Goal: Leave review/rating: Share an evaluation or opinion about a product, service, or content

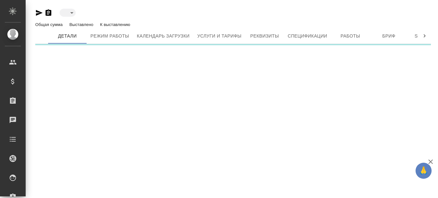
type input "toBeImplemented"
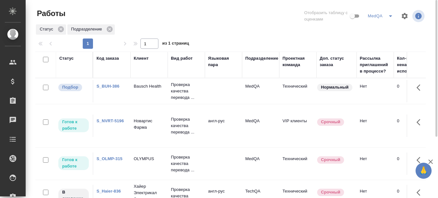
click at [149, 90] on td "Bausch Health" at bounding box center [148, 91] width 37 height 22
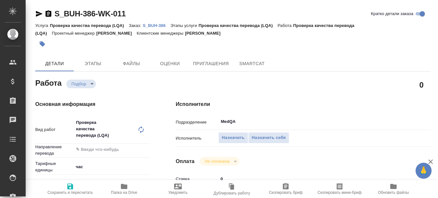
type textarea "x"
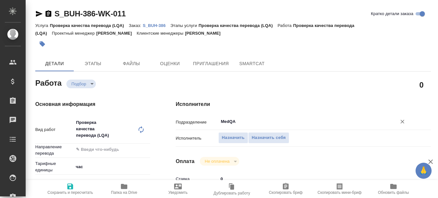
type textarea "x"
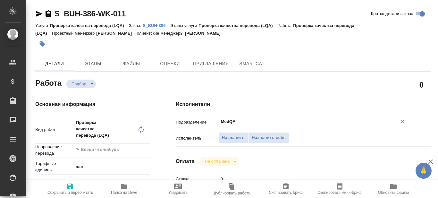
type textarea "x"
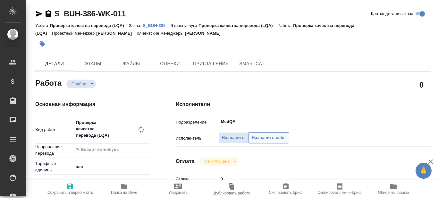
click at [279, 138] on span "Назначить себя" at bounding box center [269, 137] width 34 height 7
type textarea "x"
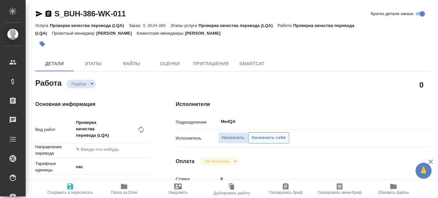
type textarea "x"
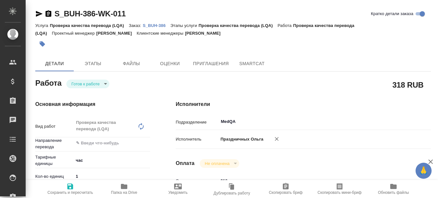
type textarea "x"
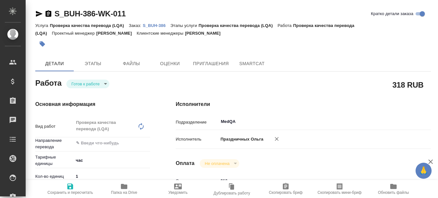
type textarea "x"
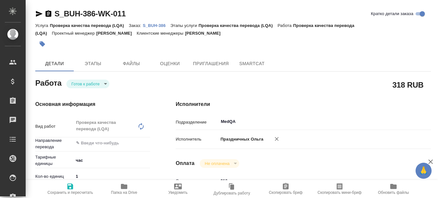
type textarea "x"
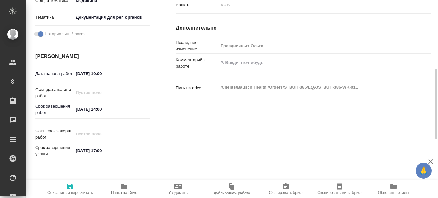
type textarea "x"
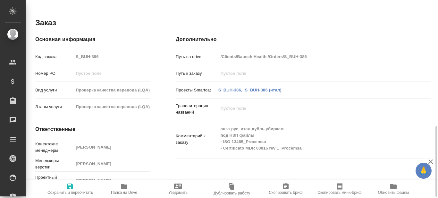
type textarea "x"
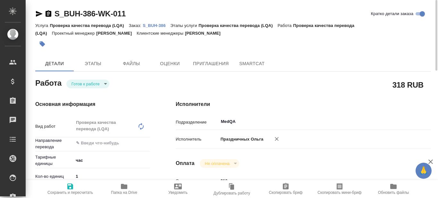
click at [155, 26] on p "S_BUH-386" at bounding box center [157, 25] width 28 height 5
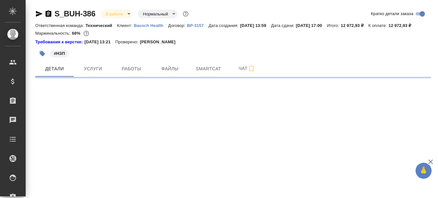
select select "RU"
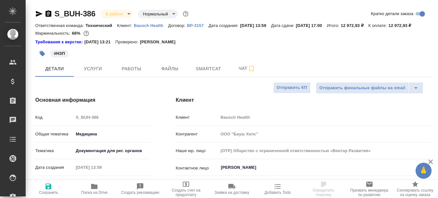
type textarea "x"
click at [136, 73] on span "Работы" at bounding box center [131, 69] width 31 height 8
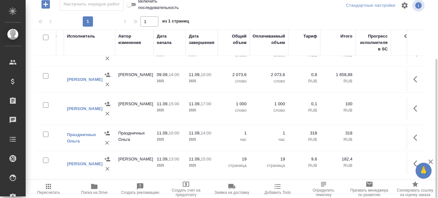
scroll to position [64, 243]
click at [75, 82] on link "Камакина Наталья" at bounding box center [85, 79] width 36 height 5
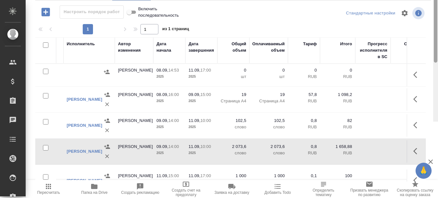
scroll to position [0, 0]
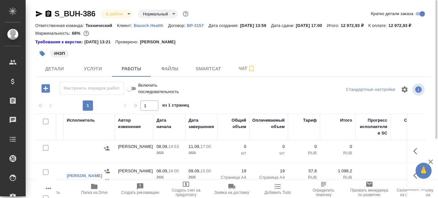
click at [48, 14] on icon "button" at bounding box center [49, 13] width 6 height 6
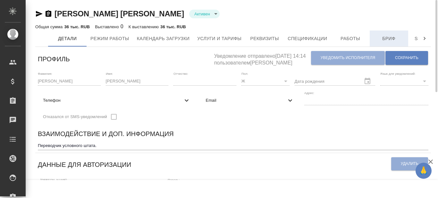
click at [390, 35] on span "Бриф" at bounding box center [388, 39] width 31 height 8
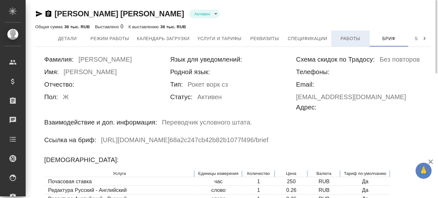
click at [350, 41] on span "Работы" at bounding box center [350, 39] width 31 height 8
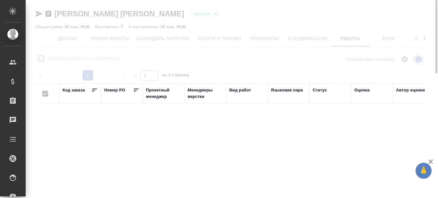
checkbox input "false"
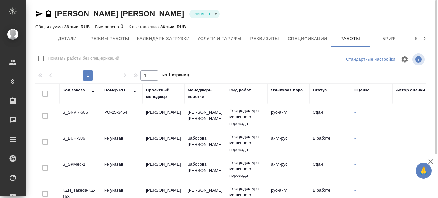
click at [356, 163] on td "-" at bounding box center [372, 169] width 42 height 22
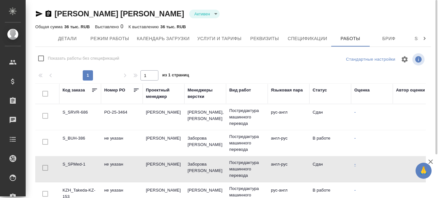
click at [355, 164] on link "-" at bounding box center [354, 164] width 1 height 5
click at [72, 163] on td "S_SPMed-1" at bounding box center [80, 169] width 42 height 22
click at [74, 163] on td "S_SPMed-1" at bounding box center [80, 169] width 42 height 22
click at [80, 111] on td "S_SRVR-686" at bounding box center [80, 117] width 42 height 22
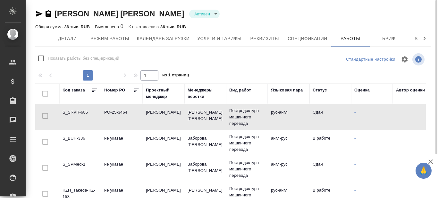
click at [116, 118] on td "PO-25-3464" at bounding box center [122, 117] width 42 height 22
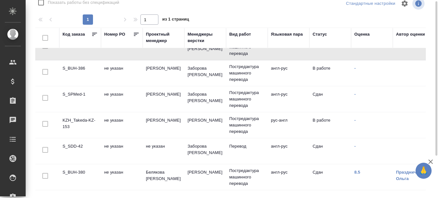
scroll to position [32, 0]
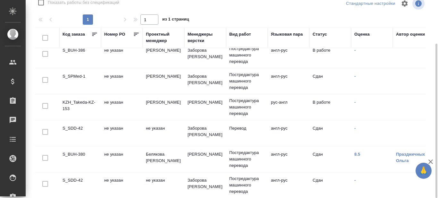
click at [79, 127] on td "S_SDD-42" at bounding box center [80, 133] width 42 height 22
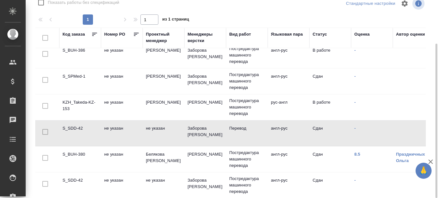
click at [79, 127] on td "S_SDD-42" at bounding box center [80, 133] width 42 height 22
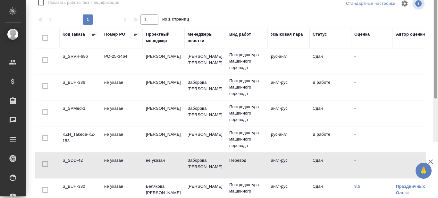
scroll to position [0, 0]
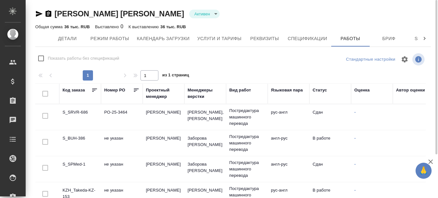
click at [47, 14] on icon "button" at bounding box center [49, 14] width 8 height 8
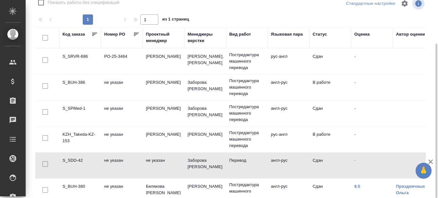
click at [79, 135] on td "KZH_Takeda-KZ-153" at bounding box center [80, 139] width 42 height 22
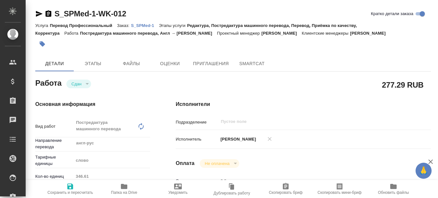
type textarea "x"
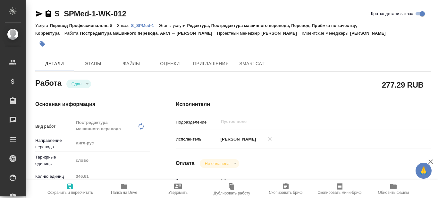
type textarea "x"
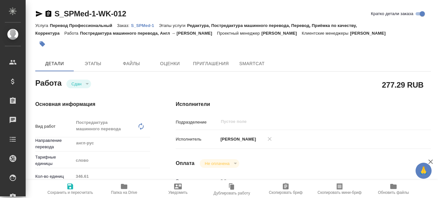
type textarea "x"
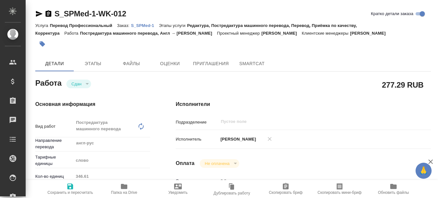
type textarea "x"
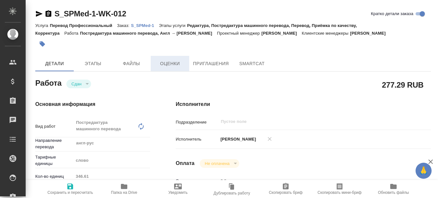
type textarea "x"
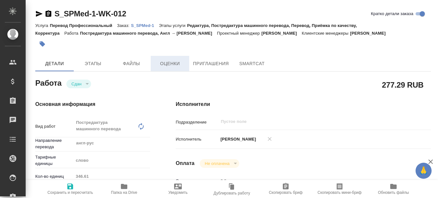
click at [170, 66] on span "Оценки" at bounding box center [170, 64] width 31 height 8
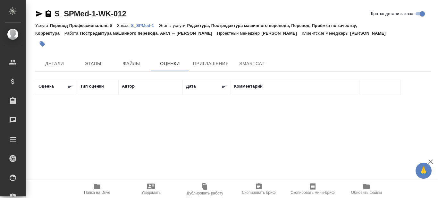
click at [146, 27] on p "S_SPMed-1" at bounding box center [145, 25] width 28 height 5
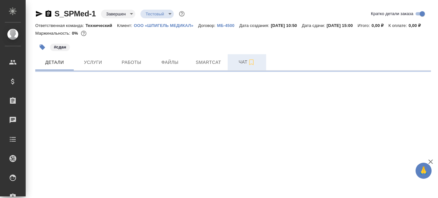
select select "RU"
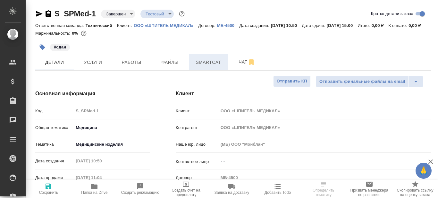
type textarea "x"
click at [141, 66] on span "Работы" at bounding box center [131, 62] width 31 height 8
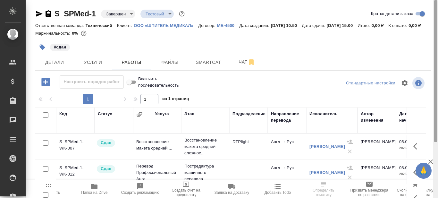
scroll to position [32, 0]
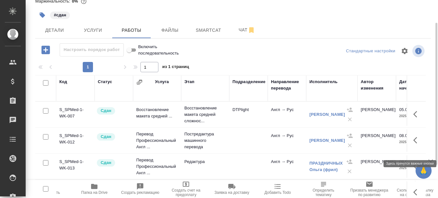
click at [413, 143] on icon "button" at bounding box center [415, 140] width 4 height 6
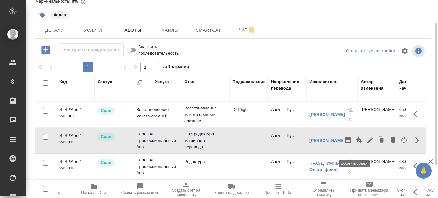
click at [355, 143] on icon "button" at bounding box center [358, 139] width 6 height 6
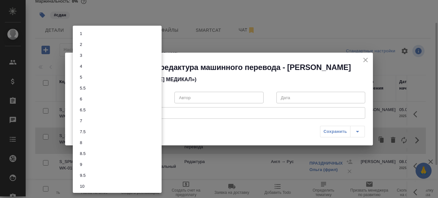
click at [159, 97] on body "🙏 .cls-1 fill:#fff; AWATERA Prazdnichnykh Olga Клиенты Спецификации Заказы 0 Ча…" at bounding box center [219, 99] width 438 height 198
click at [84, 164] on button "9" at bounding box center [81, 164] width 6 height 7
type input "9"
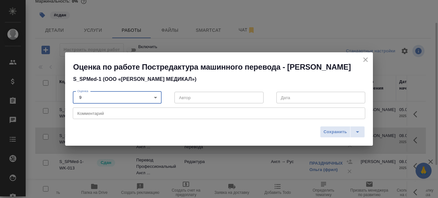
click at [116, 111] on textarea at bounding box center [218, 113] width 283 height 5
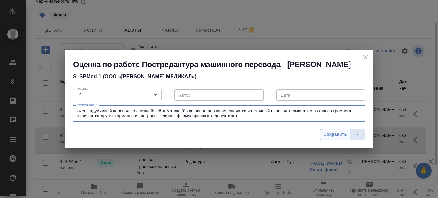
type textarea "очень вдумчивый перевод по сложнейшей тематике (было несогласование, опечатка и…"
click at [335, 132] on span "Сохранить" at bounding box center [334, 134] width 23 height 7
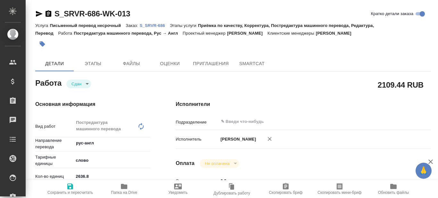
type textarea "x"
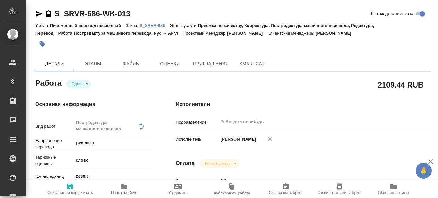
type textarea "x"
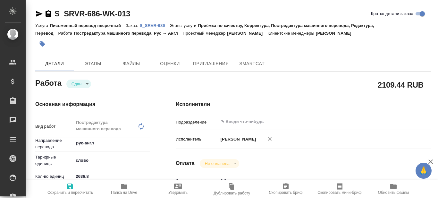
type textarea "x"
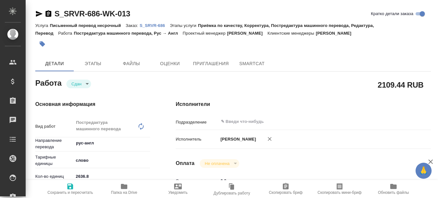
type textarea "x"
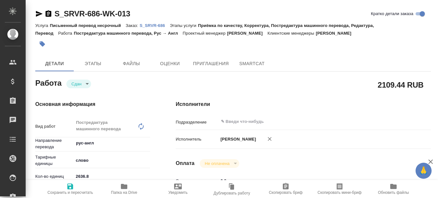
click at [157, 25] on p "S_SRVR-686" at bounding box center [154, 25] width 30 height 5
type textarea "x"
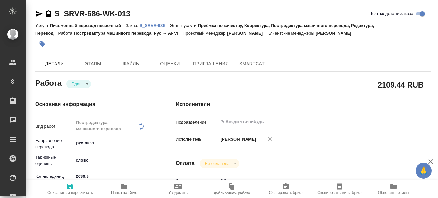
type textarea "x"
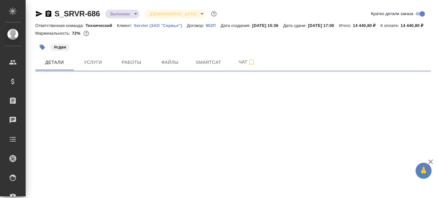
select select "RU"
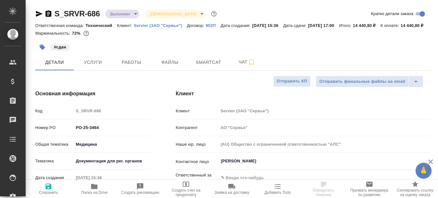
type textarea "x"
click at [136, 66] on span "Работы" at bounding box center [131, 62] width 31 height 8
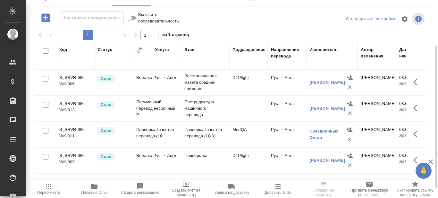
scroll to position [78, 0]
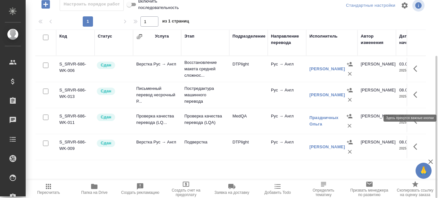
click at [416, 98] on icon "button" at bounding box center [417, 95] width 8 height 8
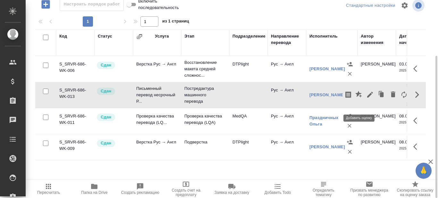
click at [358, 97] on icon "button" at bounding box center [358, 94] width 6 height 6
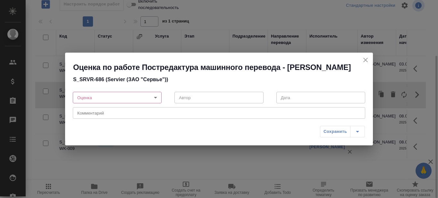
click at [153, 96] on body "🙏 .cls-1 fill:#fff; AWATERA Prazdnichnykh [PERSON_NAME] Спецификации Заказы 0 Ч…" at bounding box center [219, 99] width 438 height 198
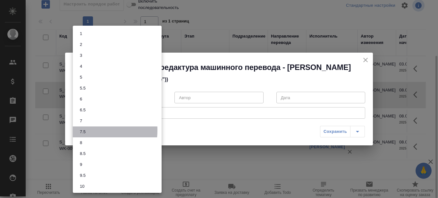
drag, startPoint x: 80, startPoint y: 130, endPoint x: 85, endPoint y: 133, distance: 6.0
click at [80, 131] on button "7.5" at bounding box center [83, 131] width 10 height 7
type input "7.5"
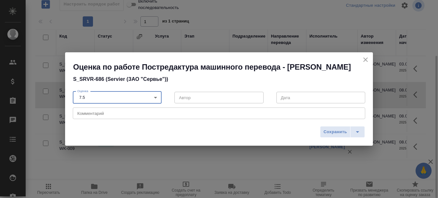
click at [103, 116] on div "x Комментарий" at bounding box center [219, 113] width 292 height 12
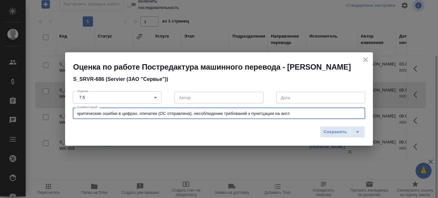
drag, startPoint x: 157, startPoint y: 113, endPoint x: 191, endPoint y: 113, distance: 33.7
click at [191, 113] on textarea "критические ошибки в цифрах, опечатки (ОС отправлена), несоблюдение требований …" at bounding box center [218, 113] width 283 height 5
click at [267, 112] on textarea "критические ошибки в цифрах, опечатки, несоблюдение требований к пунктцации на …" at bounding box center [218, 113] width 283 height 5
paste textarea "(ОС отправлена)"
type textarea "критические ошибки в цифрах, опечатки, несоблюдение требований к пунктцации на …"
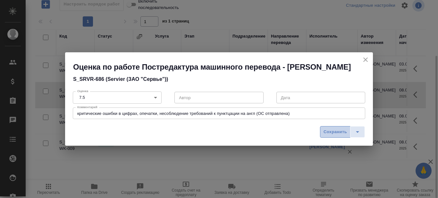
click at [329, 132] on span "Сохранить" at bounding box center [334, 131] width 23 height 7
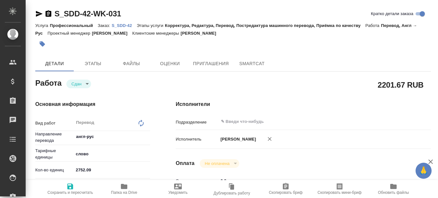
type textarea "x"
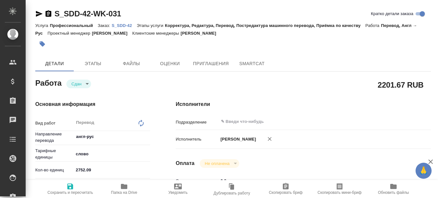
type textarea "x"
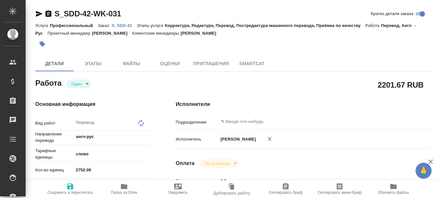
type textarea "x"
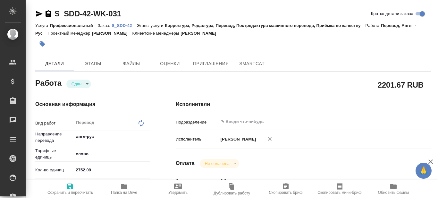
type textarea "x"
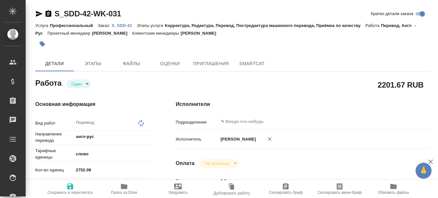
type textarea "x"
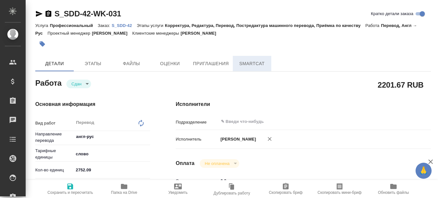
type textarea "x"
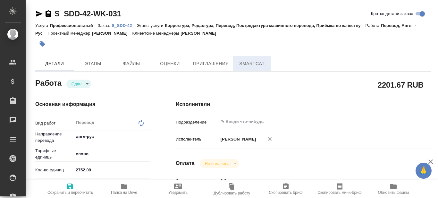
click at [247, 63] on span "SmartCat" at bounding box center [252, 64] width 31 height 8
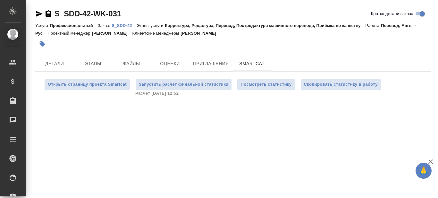
click at [121, 26] on p "S_SDD-42" at bounding box center [124, 25] width 25 height 5
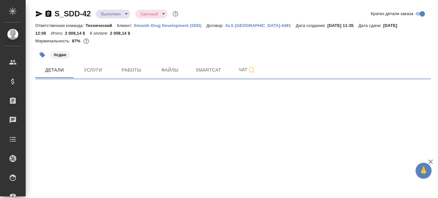
select select "RU"
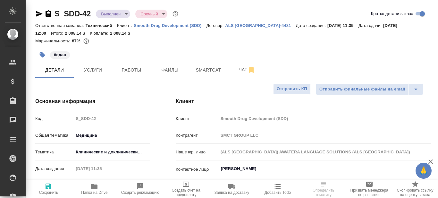
type textarea "x"
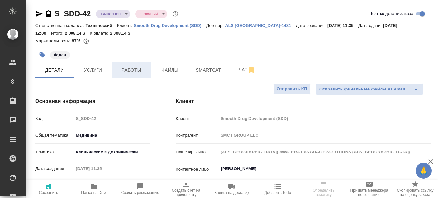
type textarea "x"
click at [133, 71] on span "Работы" at bounding box center [131, 70] width 31 height 8
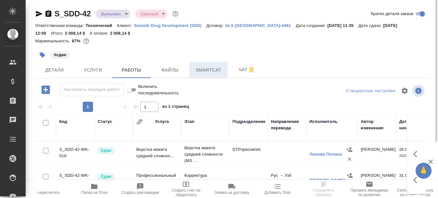
click at [205, 72] on span "Smartcat" at bounding box center [208, 70] width 31 height 8
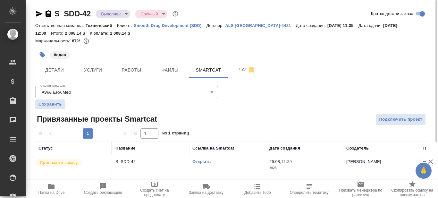
scroll to position [1, 0]
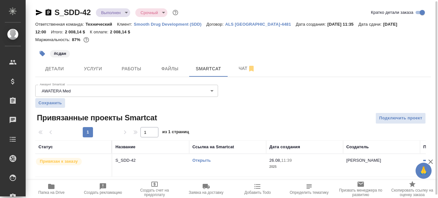
click at [199, 159] on link "Открыть" at bounding box center [201, 160] width 18 height 5
click at [52, 191] on span "Папка на Drive" at bounding box center [51, 192] width 26 height 4
click at [130, 72] on span "Работы" at bounding box center [131, 69] width 31 height 8
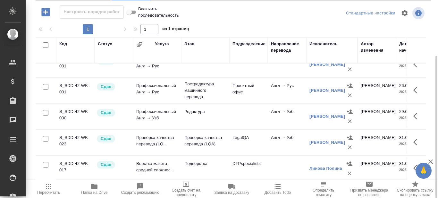
scroll to position [69, 0]
click at [413, 86] on icon "button" at bounding box center [417, 90] width 8 height 8
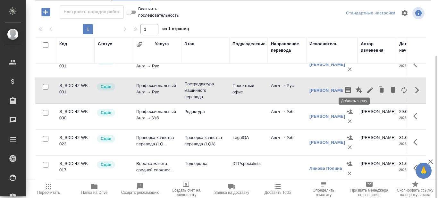
click at [355, 86] on icon "button" at bounding box center [358, 89] width 6 height 6
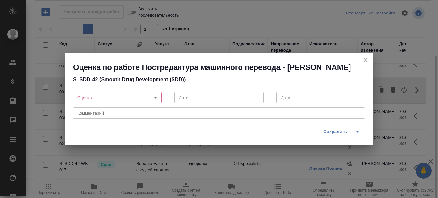
click at [128, 98] on body "🙏 .cls-1 fill:#fff; AWATERA Prazdnichnykh Olga Клиенты Спецификации Заказы 0 Ча…" at bounding box center [219, 99] width 438 height 198
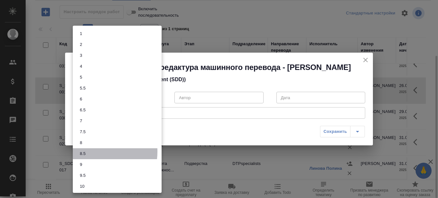
click at [89, 152] on li "8.5" at bounding box center [117, 153] width 89 height 11
type input "8.5"
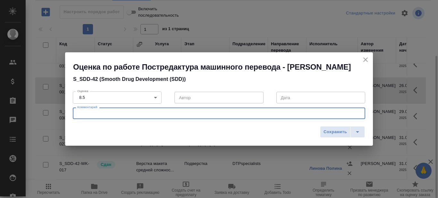
click at [128, 112] on textarea at bounding box center [218, 113] width 283 height 5
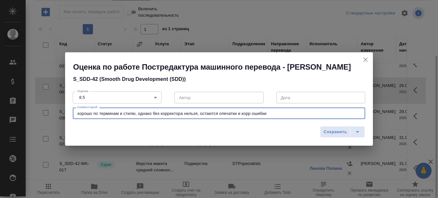
click at [200, 113] on textarea "хорошо по терминам и стилю, однако без корректора нельзя, остаются опечатки и к…" at bounding box center [218, 113] width 283 height 5
type textarea "хорошо по терминам и стилю, однако без корректора нельзя, всё же остаются опеча…"
click at [330, 130] on span "Сохранить" at bounding box center [334, 131] width 23 height 7
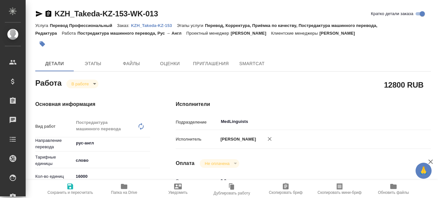
type textarea "x"
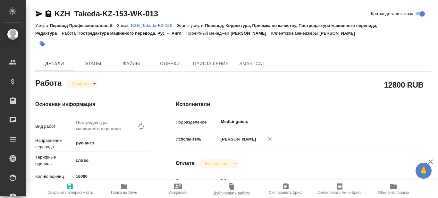
type textarea "x"
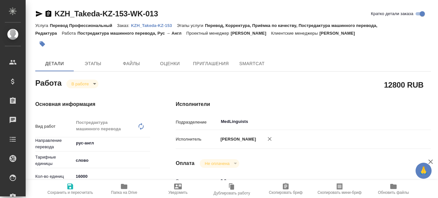
type textarea "x"
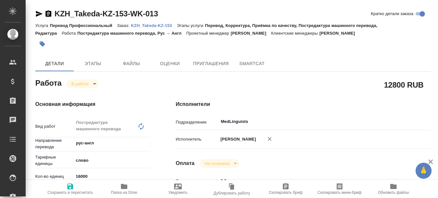
type textarea "x"
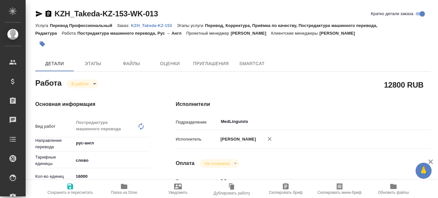
type textarea "x"
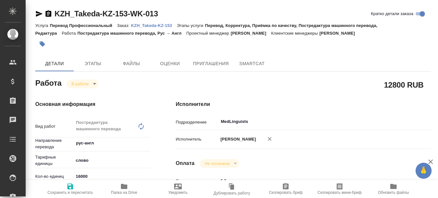
scroll to position [64, 0]
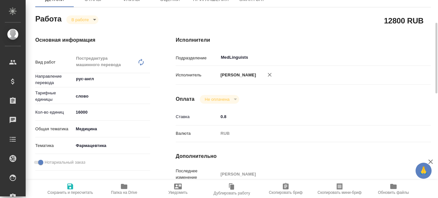
type textarea "x"
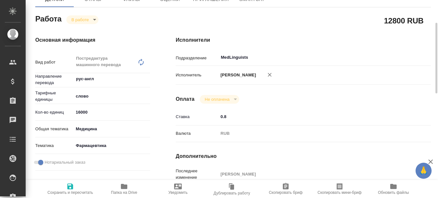
scroll to position [0, 0]
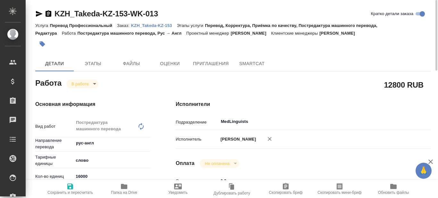
click at [152, 27] on p "KZH_Takeda-KZ-153" at bounding box center [154, 25] width 46 height 5
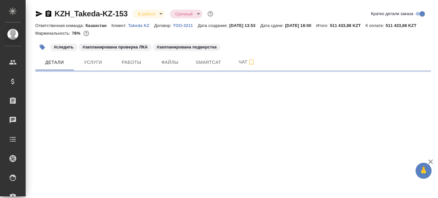
select select "RU"
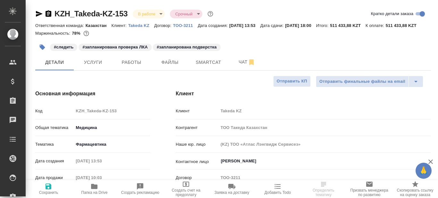
type textarea "x"
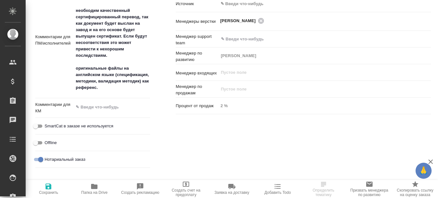
scroll to position [192, 0]
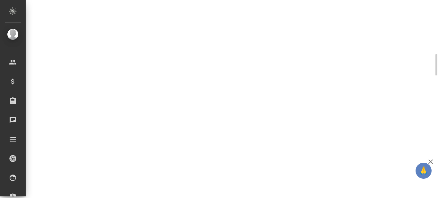
select select "RU"
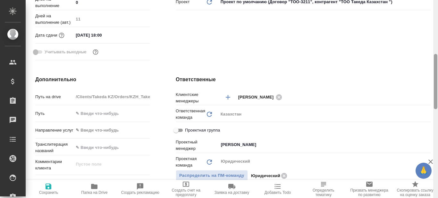
type textarea "x"
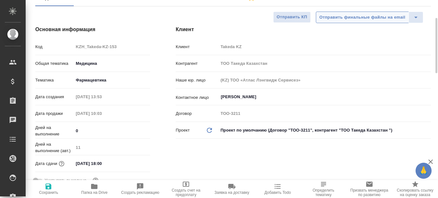
scroll to position [0, 0]
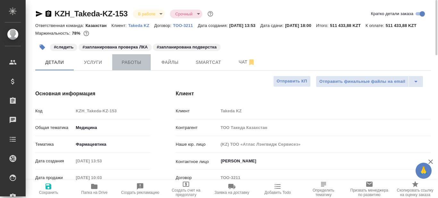
click at [130, 66] on span "Работы" at bounding box center [131, 62] width 31 height 8
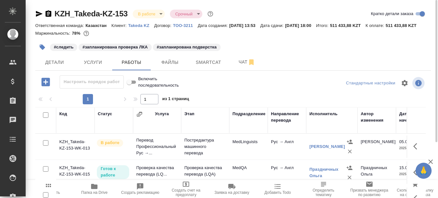
click at [38, 13] on icon "button" at bounding box center [39, 14] width 7 height 6
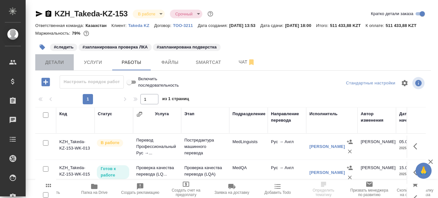
click at [50, 66] on span "Детали" at bounding box center [54, 62] width 31 height 8
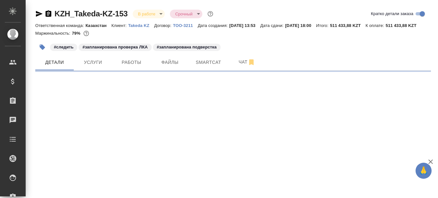
select select "RU"
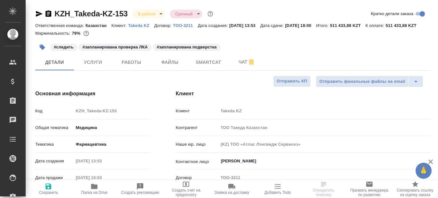
type textarea "x"
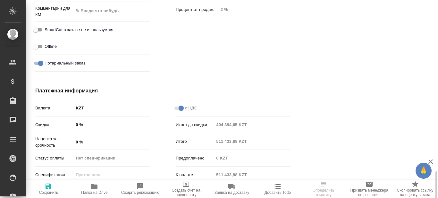
scroll to position [509, 0]
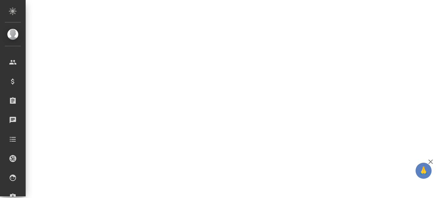
select select "RU"
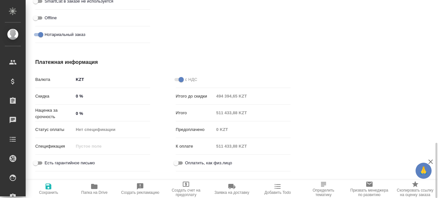
type textarea "x"
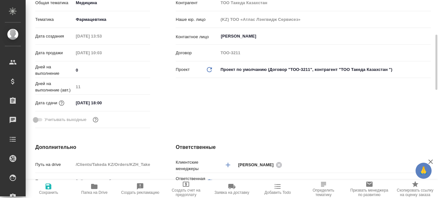
scroll to position [253, 0]
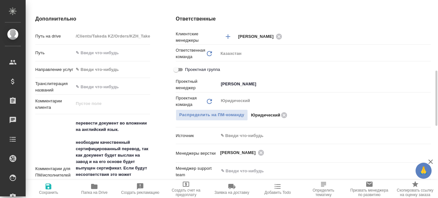
type textarea "x"
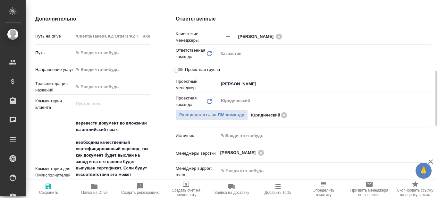
type textarea "x"
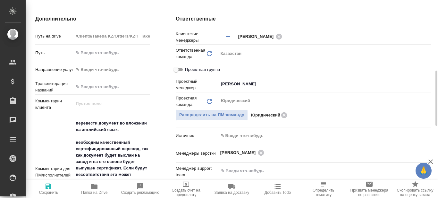
type textarea "x"
